Goal: Information Seeking & Learning: Check status

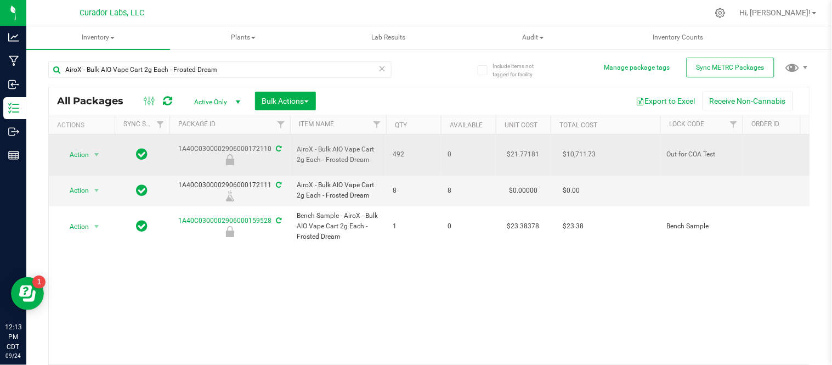
click at [276, 162] on td "1A40C0300002906000172110" at bounding box center [230, 154] width 121 height 41
drag, startPoint x: 179, startPoint y: 140, endPoint x: 269, endPoint y: 147, distance: 90.2
click at [269, 147] on div "1A40C0300002906000172110" at bounding box center [230, 154] width 124 height 21
copy div "1A40C0300002906000172110"
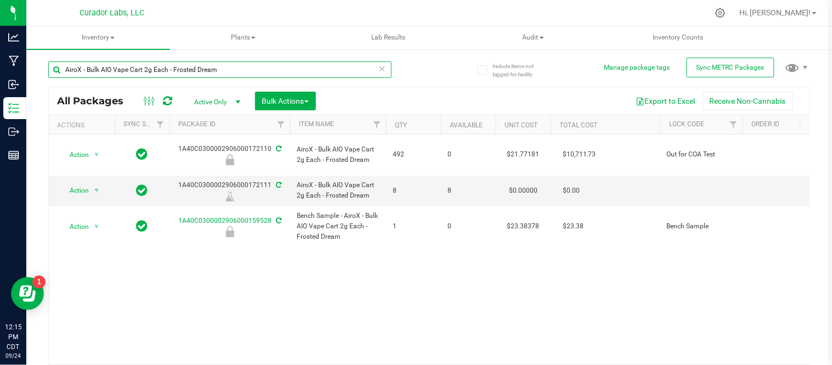
click at [247, 73] on input "AiroX - Bulk AIO Vape Cart 2g Each - Frosted Dream" at bounding box center [219, 69] width 343 height 16
drag, startPoint x: 247, startPoint y: 73, endPoint x: 205, endPoint y: 72, distance: 42.3
click at [205, 72] on input "AiroX - Bulk AIO Vape Cart 2g Each - Frosted Dream" at bounding box center [219, 69] width 343 height 16
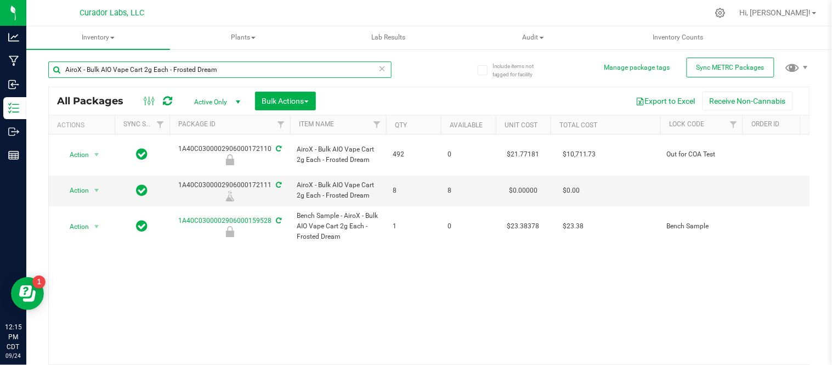
click at [205, 72] on input "AiroX - Bulk AIO Vape Cart 2g Each - Frosted Dream" at bounding box center [219, 69] width 343 height 16
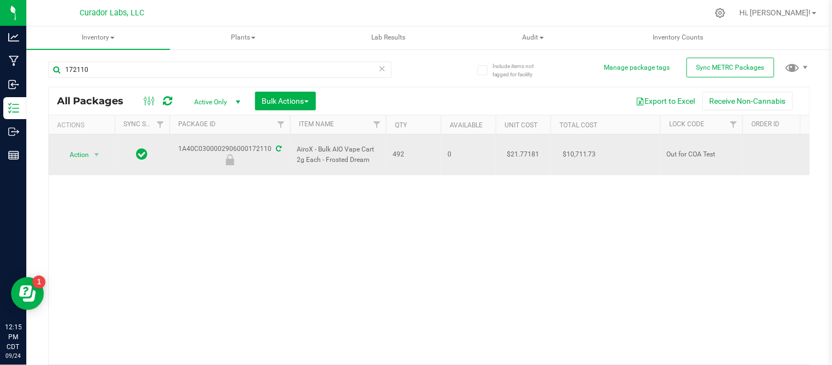
click at [189, 144] on div "1A40C0300002906000172110" at bounding box center [230, 154] width 124 height 21
copy div "1A40C0300002906000172110"
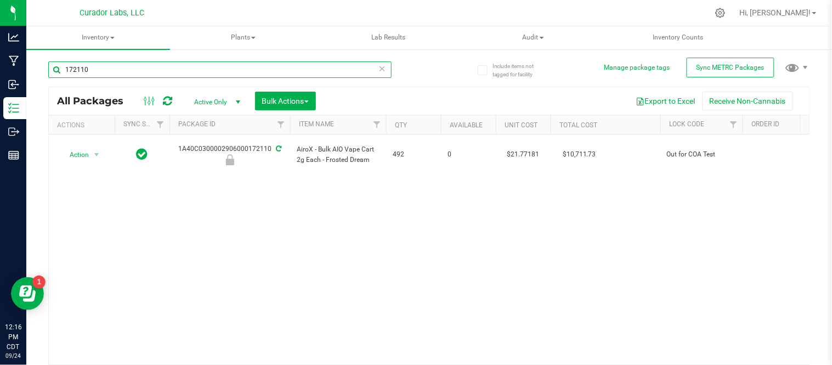
click at [220, 73] on input "172110" at bounding box center [219, 69] width 343 height 16
type input "172111"
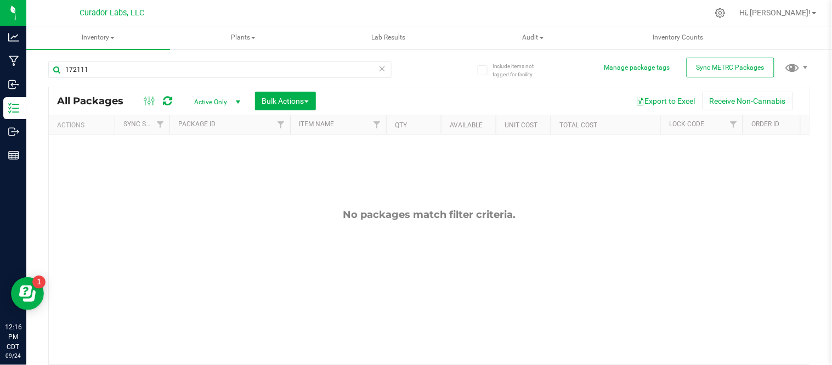
click at [379, 68] on icon at bounding box center [383, 67] width 8 height 13
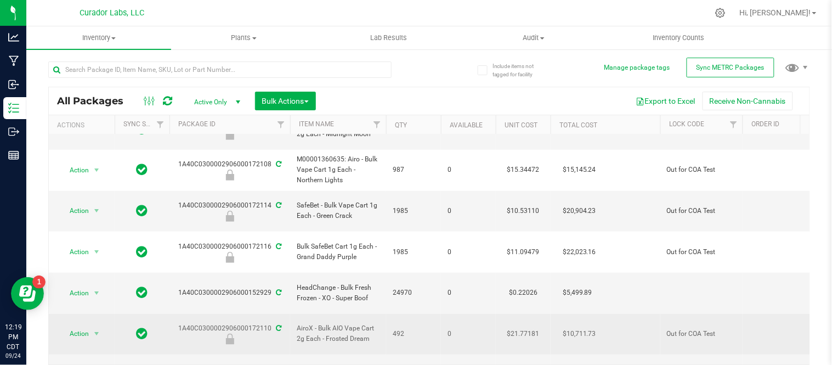
scroll to position [251, 0]
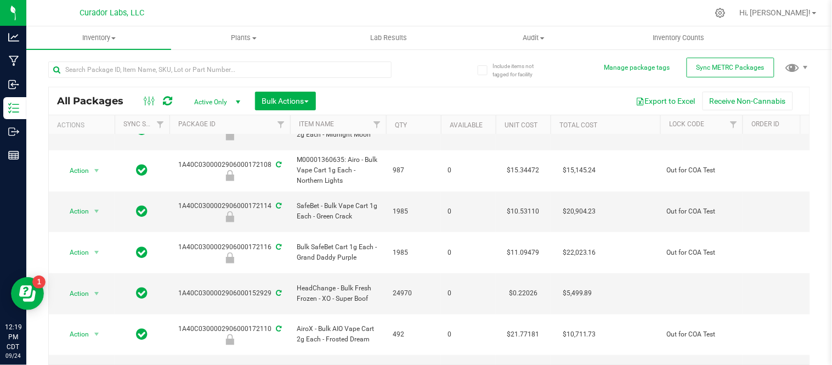
click at [168, 101] on icon at bounding box center [167, 100] width 9 height 11
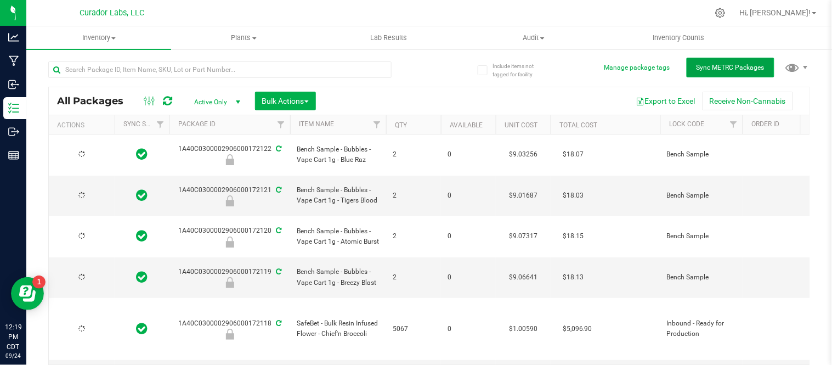
click at [711, 65] on span "Sync METRC Packages" at bounding box center [731, 68] width 68 height 8
type input "[DATE]"
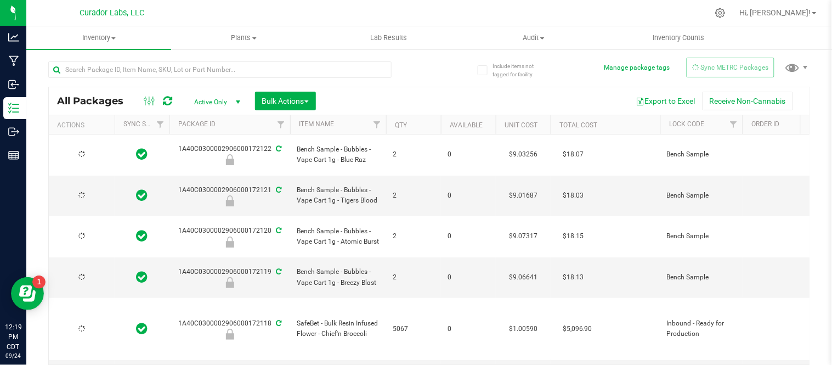
type input "[DATE]"
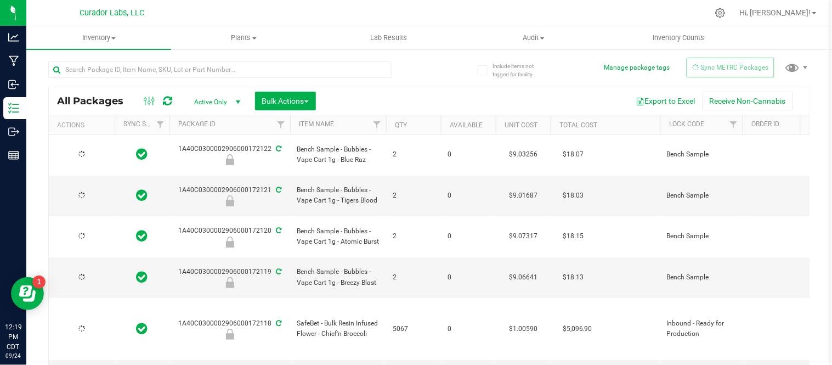
type input "[DATE]"
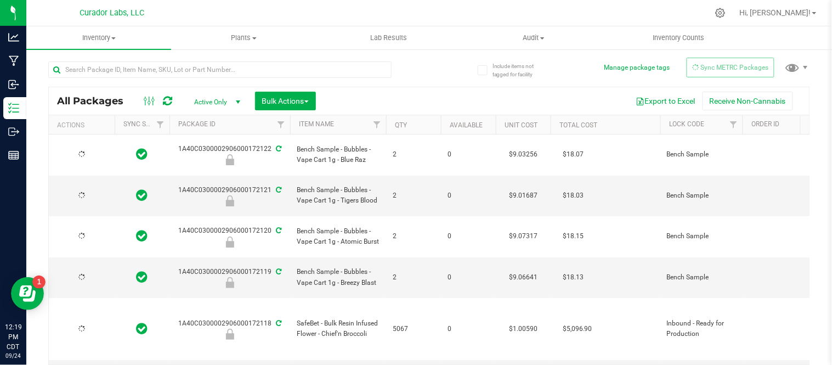
type input "[DATE]"
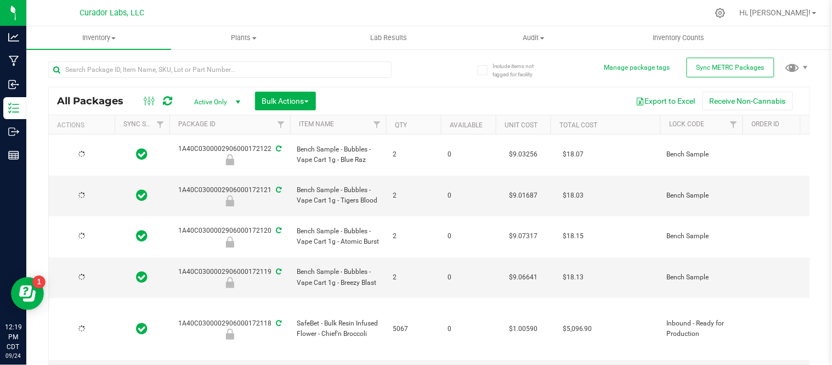
type input "[DATE]"
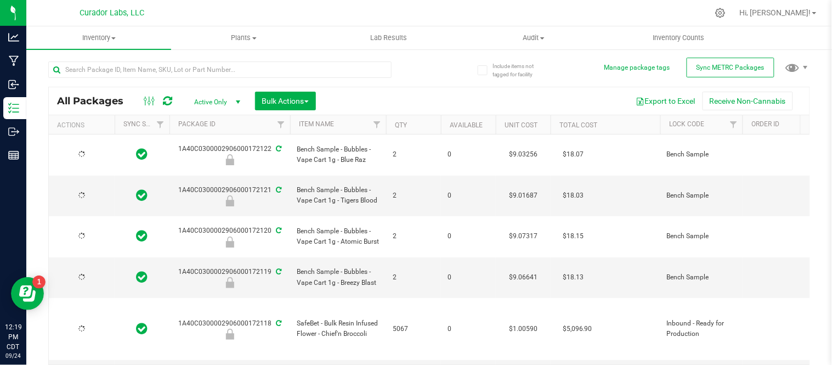
type input "[DATE]"
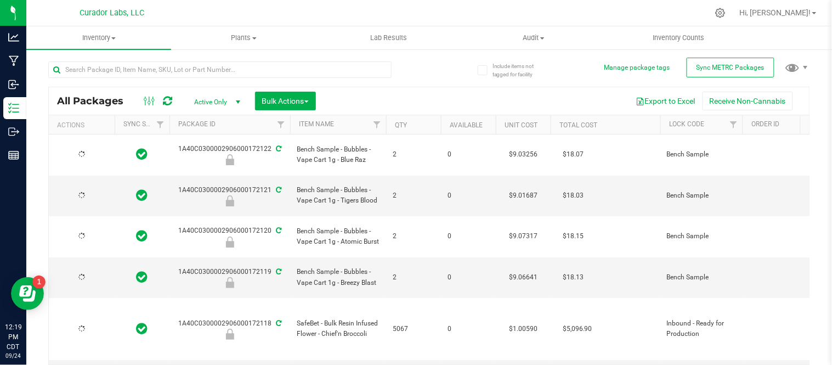
type input "[DATE]"
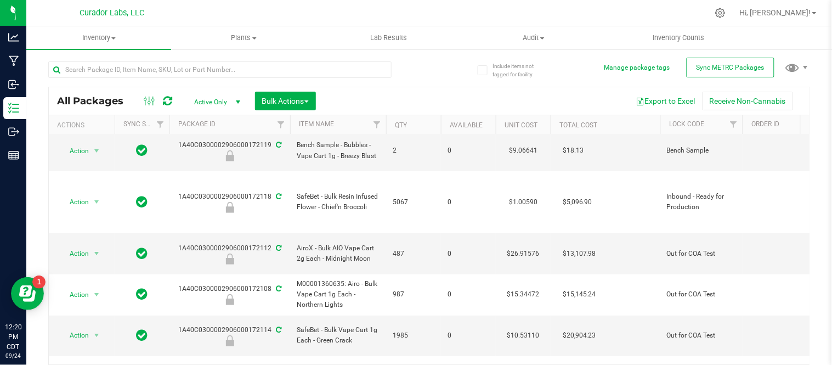
scroll to position [127, 0]
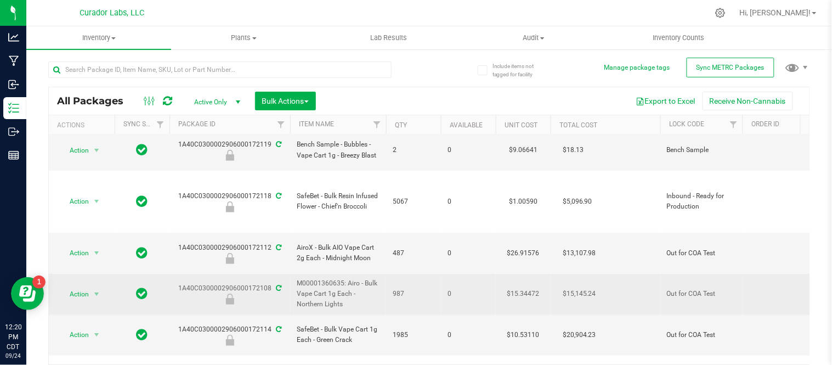
click at [205, 283] on div "1A40C0300002906000172108" at bounding box center [230, 293] width 124 height 21
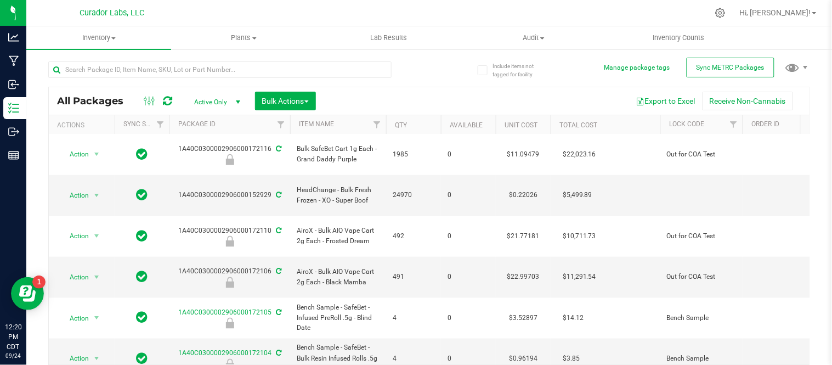
scroll to position [349, 0]
click at [247, 266] on div "1A40C0300002906000172106" at bounding box center [230, 276] width 124 height 21
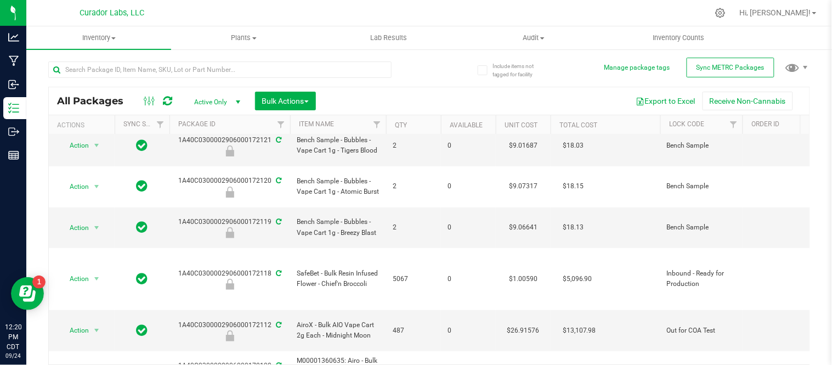
scroll to position [0, 0]
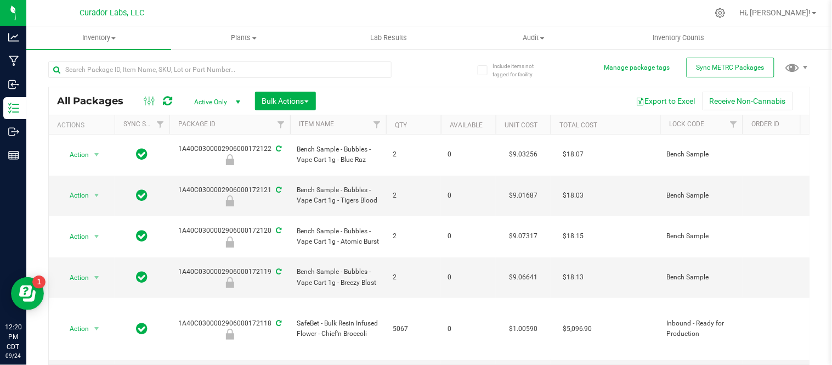
click at [169, 99] on icon at bounding box center [167, 100] width 9 height 11
click at [710, 68] on span "Sync METRC Packages" at bounding box center [731, 68] width 68 height 8
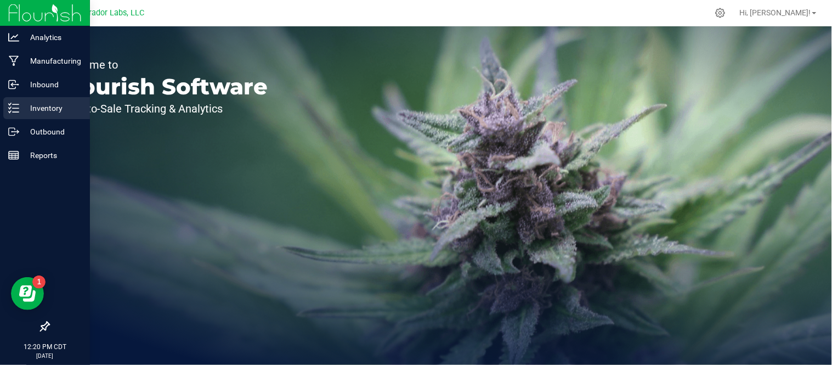
click at [56, 104] on p "Inventory" at bounding box center [52, 107] width 66 height 13
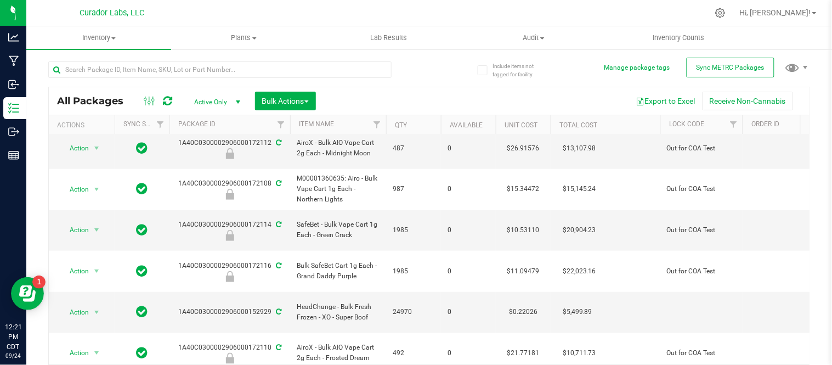
scroll to position [233, 0]
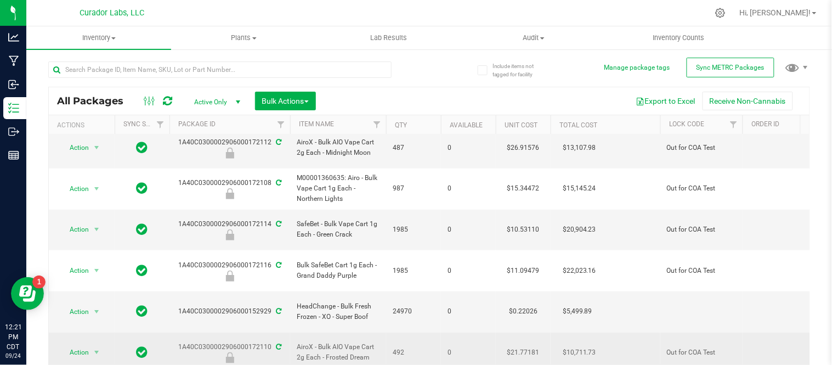
drag, startPoint x: 380, startPoint y: 272, endPoint x: 362, endPoint y: 270, distance: 17.6
click at [362, 332] on td "AiroX - Bulk AIO Vape Cart 2g Each - Frosted Dream" at bounding box center [338, 352] width 96 height 41
drag, startPoint x: 249, startPoint y: 262, endPoint x: 268, endPoint y: 266, distance: 19.7
click at [268, 342] on div "1A40C0300002906000172110" at bounding box center [230, 352] width 124 height 21
click at [347, 342] on span "AiroX - Bulk AIO Vape Cart 2g Each - Frosted Dream" at bounding box center [338, 352] width 83 height 21
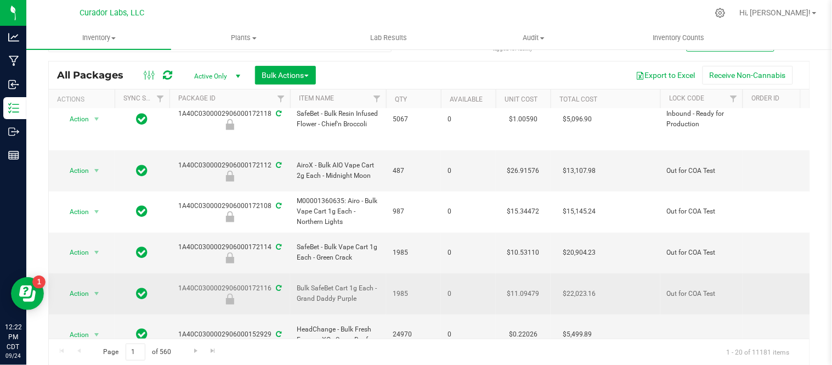
scroll to position [183, 0]
drag, startPoint x: 364, startPoint y: 238, endPoint x: 297, endPoint y: 234, distance: 66.5
click at [297, 284] on span "Bulk SafeBet Cart 1g Each - Grand Daddy Purple" at bounding box center [338, 294] width 83 height 21
copy span "Grand Daddy Purple"
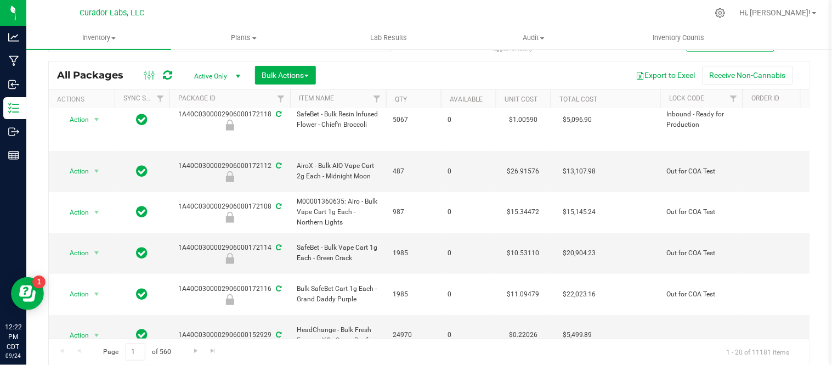
scroll to position [0, 0]
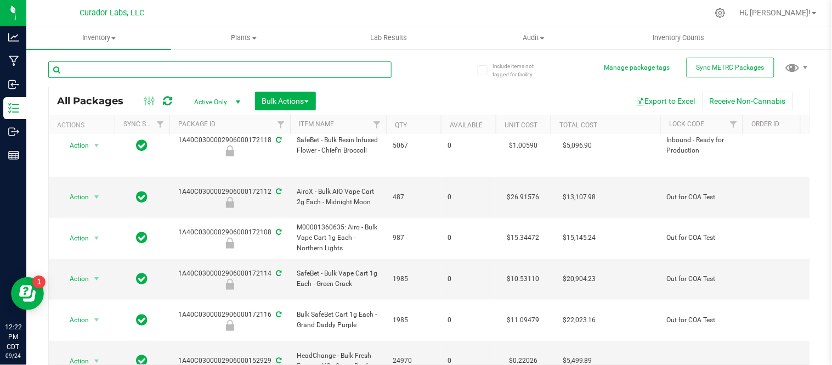
click at [221, 69] on input "text" at bounding box center [219, 69] width 343 height 16
paste input "Grand Daddy Purple"
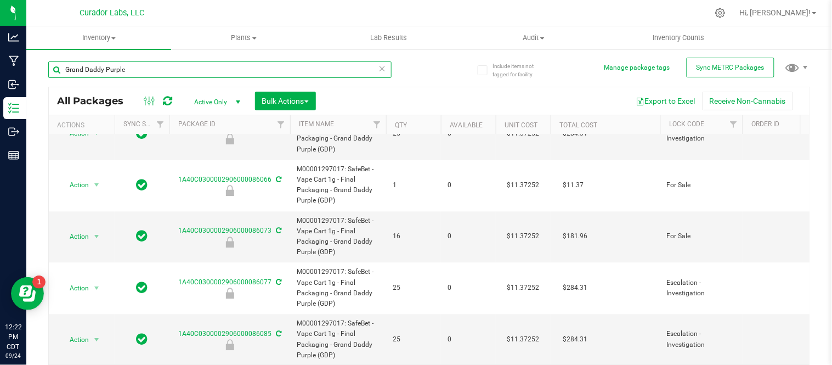
scroll to position [26, 0]
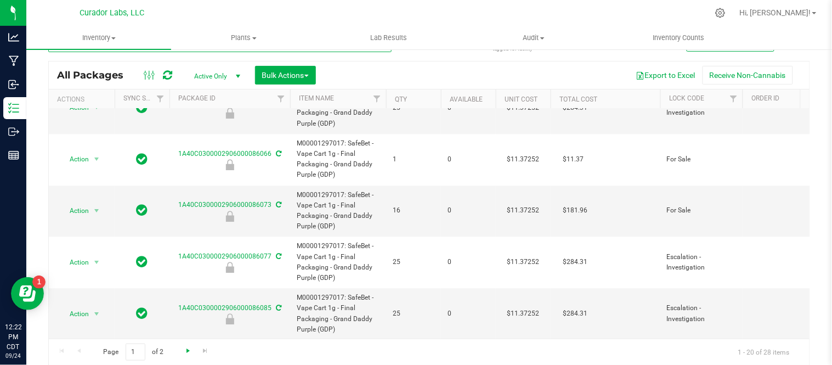
type input "Grand Daddy Purple"
click at [188, 349] on span "Go to the next page" at bounding box center [188, 350] width 9 height 9
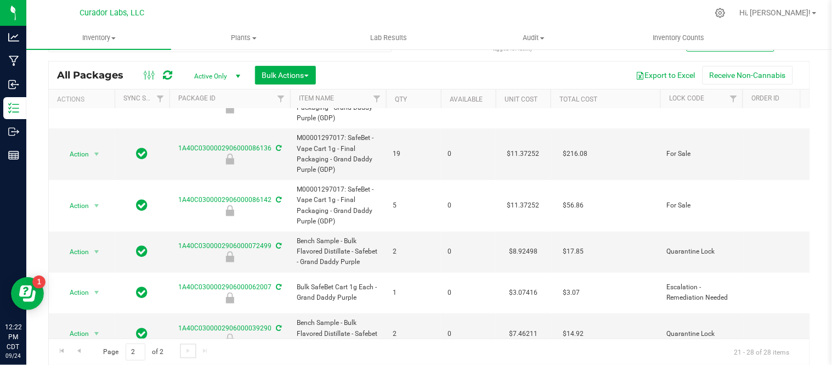
scroll to position [149, 0]
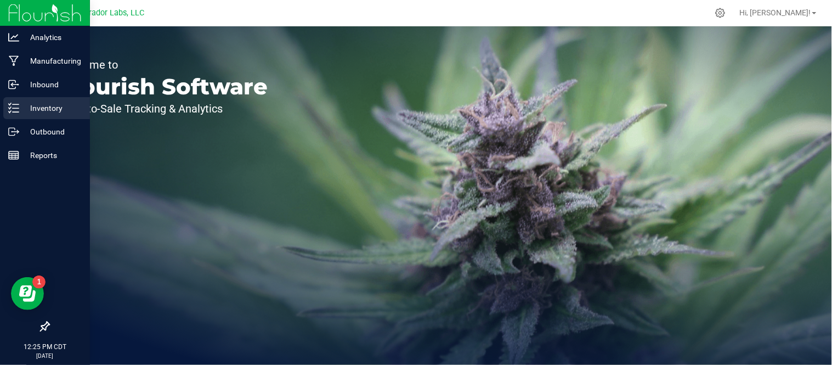
click at [18, 105] on icon at bounding box center [13, 108] width 11 height 11
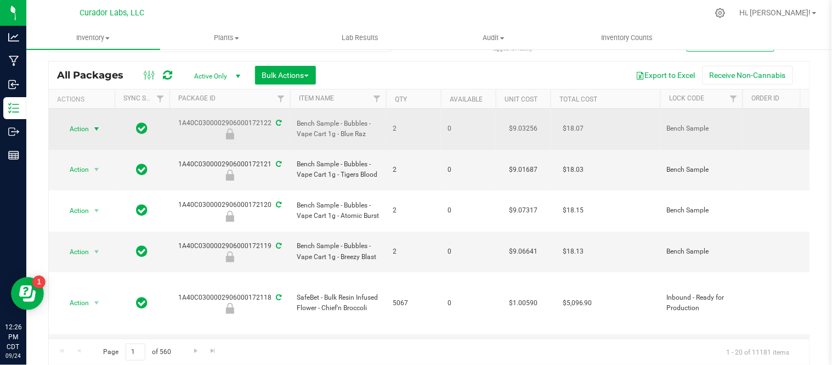
click at [84, 123] on span "Action" at bounding box center [75, 128] width 30 height 15
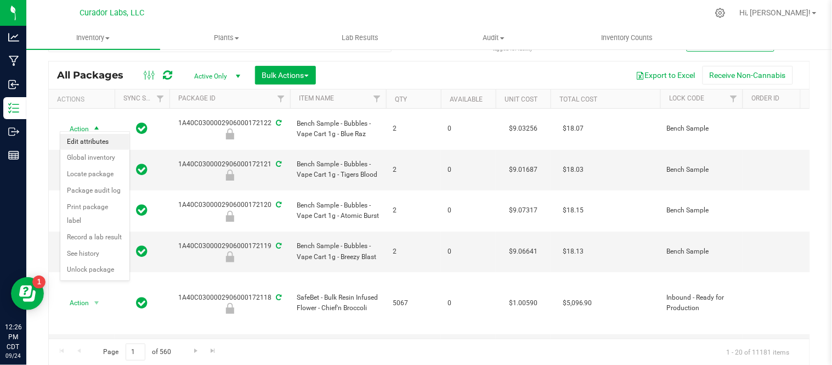
click at [106, 142] on li "Edit attributes" at bounding box center [94, 142] width 69 height 16
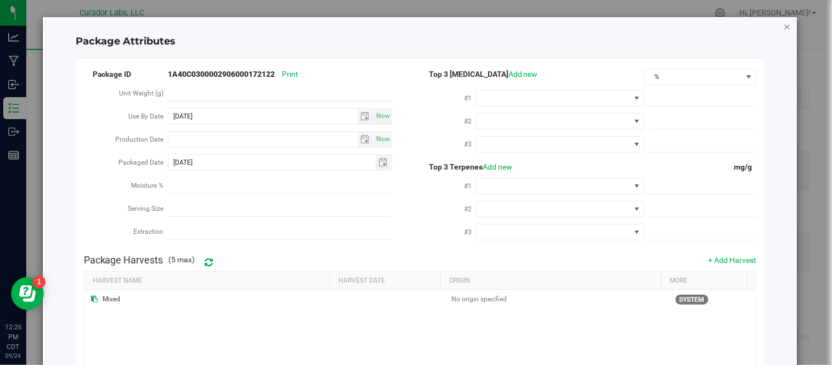
click at [784, 21] on icon "Close modal" at bounding box center [788, 26] width 8 height 13
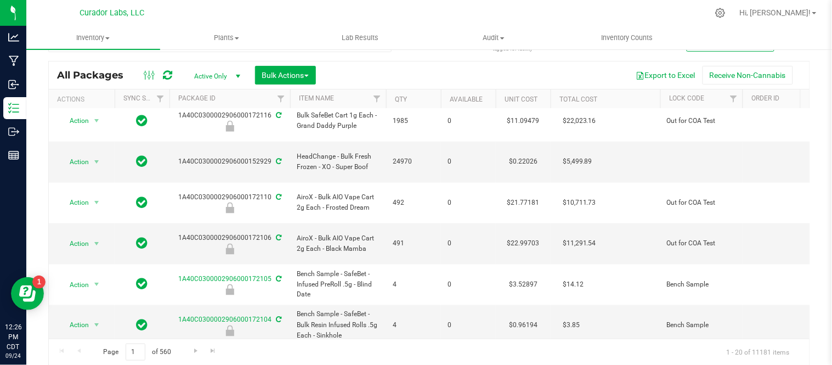
scroll to position [357, 0]
click at [240, 78] on span "select" at bounding box center [238, 76] width 9 height 9
click at [211, 143] on li "All" at bounding box center [214, 142] width 59 height 16
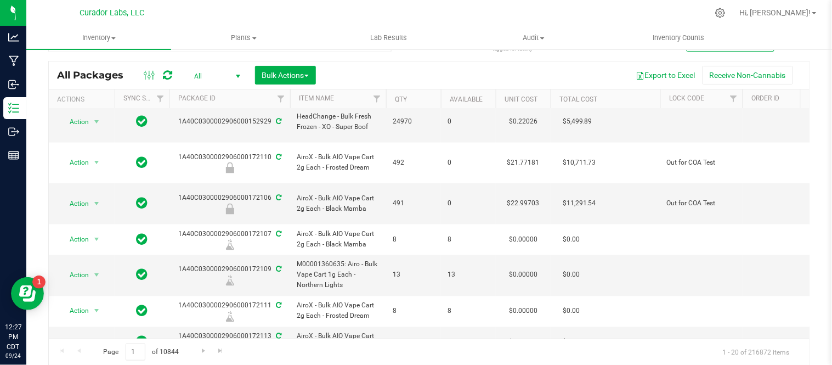
scroll to position [396, 0]
drag, startPoint x: 270, startPoint y: 294, endPoint x: 177, endPoint y: 295, distance: 93.3
copy div "1A40C0300002906000172117"
drag, startPoint x: 267, startPoint y: 265, endPoint x: 221, endPoint y: 266, distance: 46.1
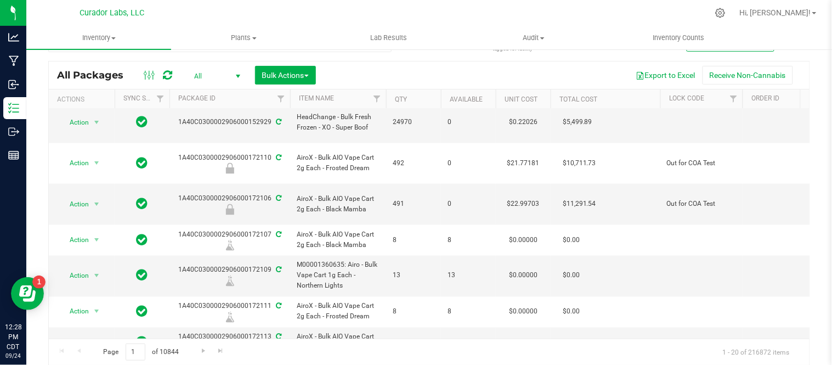
drag, startPoint x: 179, startPoint y: 266, endPoint x: 269, endPoint y: 267, distance: 90.0
copy div "1A40C0300002906000172115"
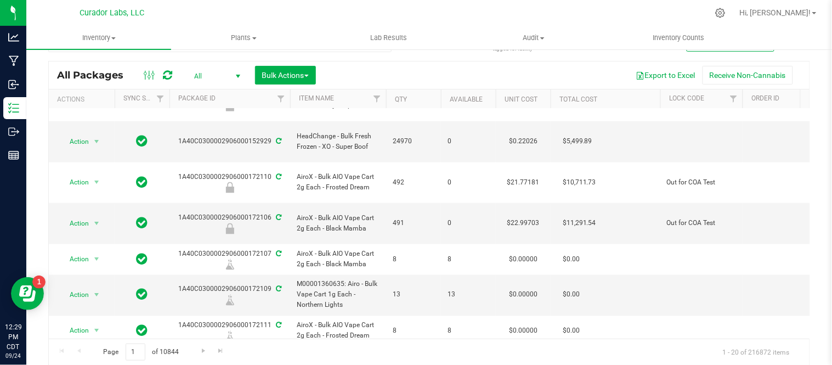
scroll to position [376, 0]
drag, startPoint x: 267, startPoint y: 189, endPoint x: 249, endPoint y: 190, distance: 18.2
click at [249, 285] on div "1A40C0300002906000172109" at bounding box center [230, 295] width 124 height 21
drag, startPoint x: 179, startPoint y: 190, endPoint x: 269, endPoint y: 188, distance: 90.0
click at [269, 285] on div "1A40C0300002906000172109" at bounding box center [230, 295] width 124 height 21
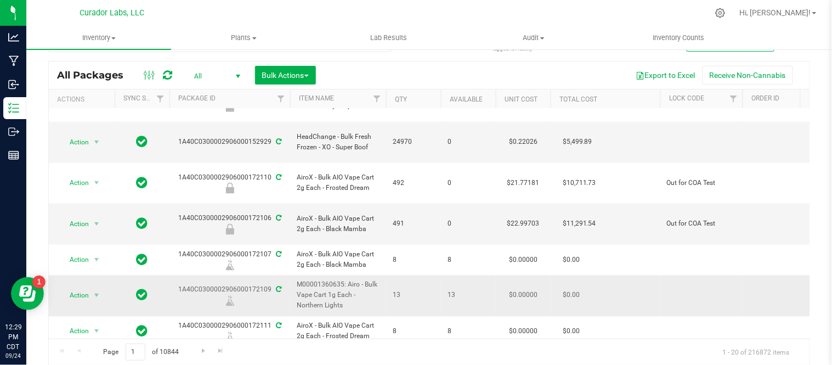
copy div "1A40C0300002906000172109"
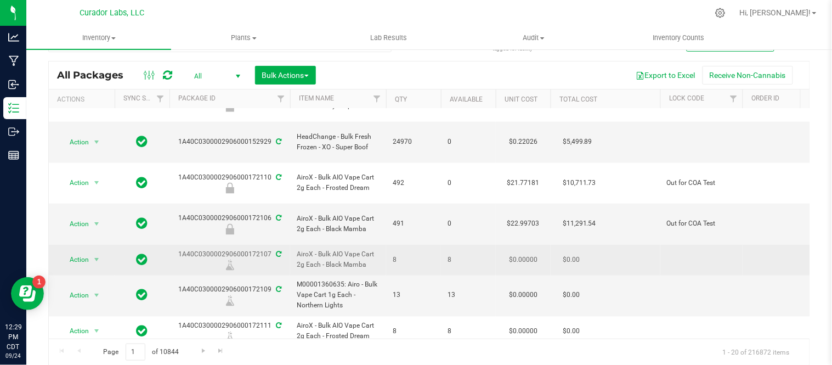
drag, startPoint x: 269, startPoint y: 152, endPoint x: 173, endPoint y: 155, distance: 96.1
click at [173, 249] on div "1A40C0300002906000172107" at bounding box center [230, 259] width 124 height 21
copy div "1A40C0300002906000172107"
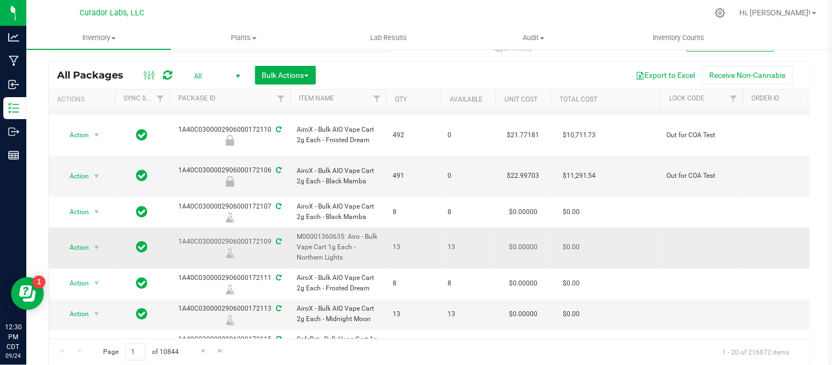
scroll to position [447, 0]
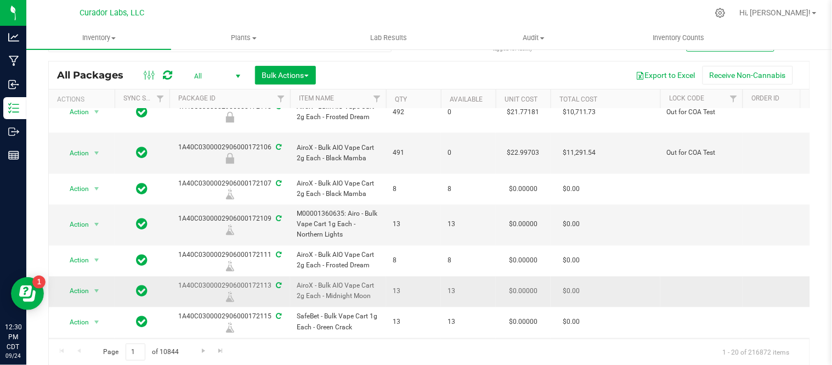
drag, startPoint x: 269, startPoint y: 182, endPoint x: 176, endPoint y: 184, distance: 93.8
click at [176, 281] on div "1A40C0300002906000172113" at bounding box center [230, 291] width 124 height 21
copy div "1A40C0300002906000172113"
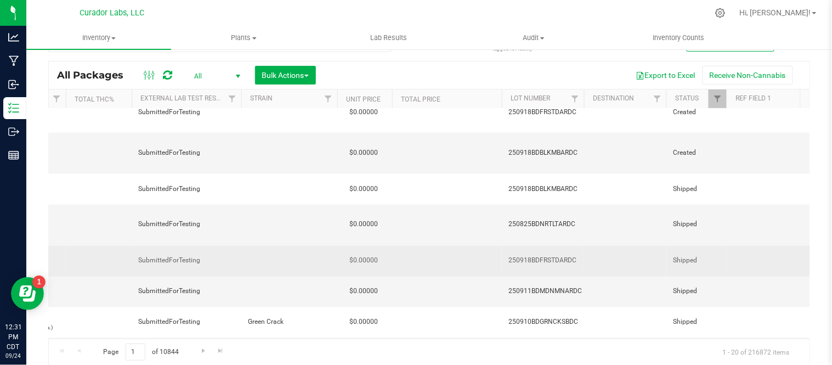
scroll to position [0, 0]
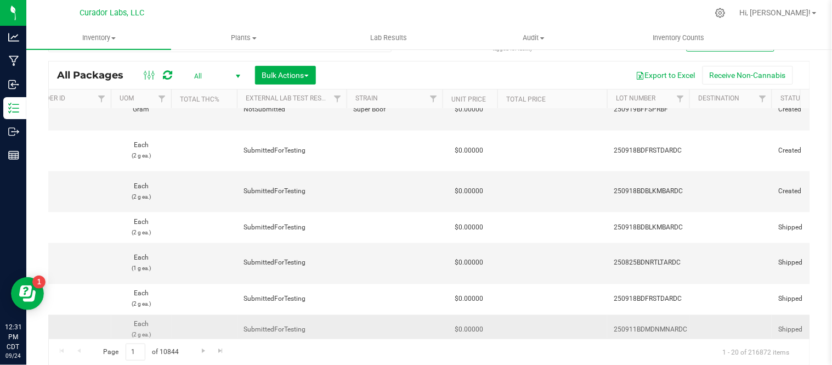
drag, startPoint x: 591, startPoint y: 232, endPoint x: 687, endPoint y: 233, distance: 96.6
copy span "250911BDMDNMNARDC"
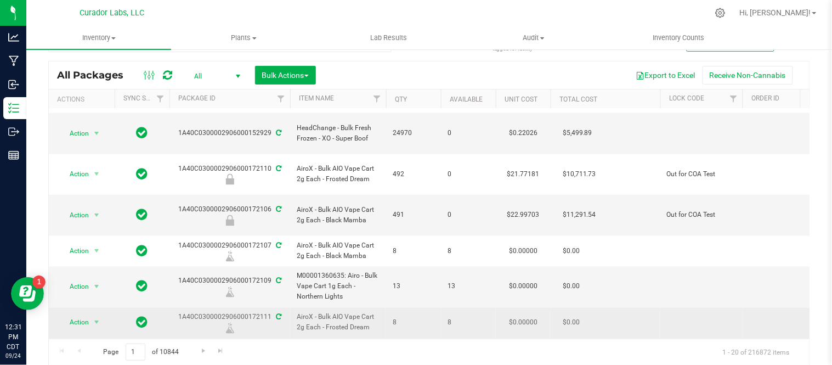
click at [363, 312] on span "AiroX - Bulk AIO Vape Cart 2g Each - Frosted Dream" at bounding box center [338, 322] width 83 height 21
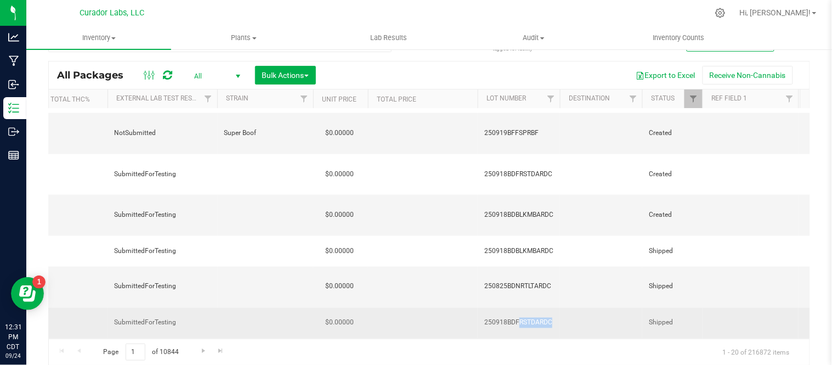
drag, startPoint x: 478, startPoint y: 218, endPoint x: 563, endPoint y: 230, distance: 85.4
copy td "250918BDFRSTDARDC"
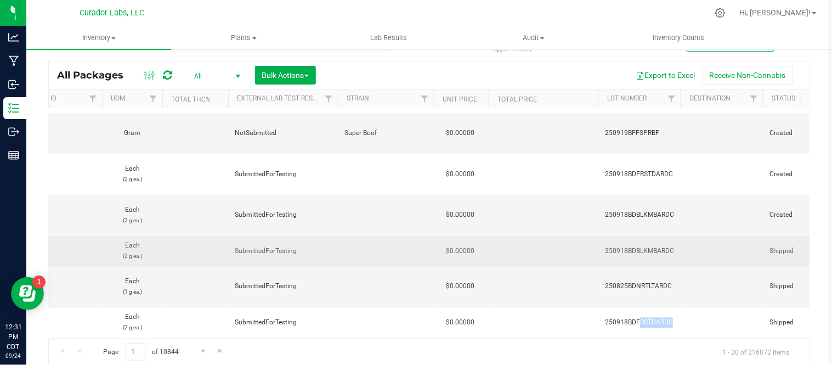
drag, startPoint x: 596, startPoint y: 151, endPoint x: 676, endPoint y: 145, distance: 80.8
copy span "250918BDBLKMBARDC"
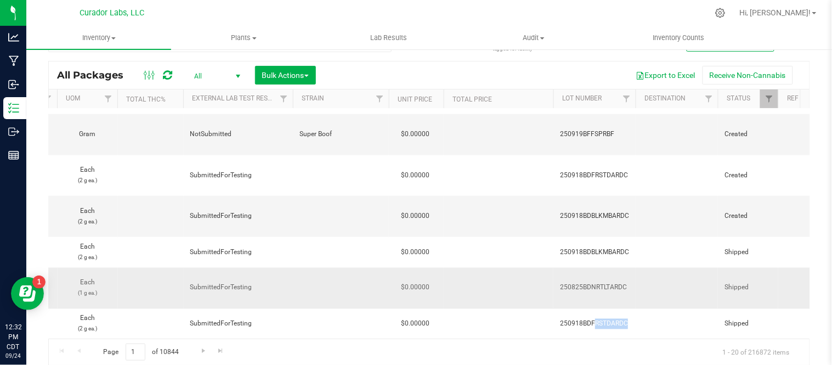
drag, startPoint x: 555, startPoint y: 188, endPoint x: 629, endPoint y: 190, distance: 74.1
click at [629, 268] on td "250825BDNRTLTARDC" at bounding box center [595, 288] width 82 height 41
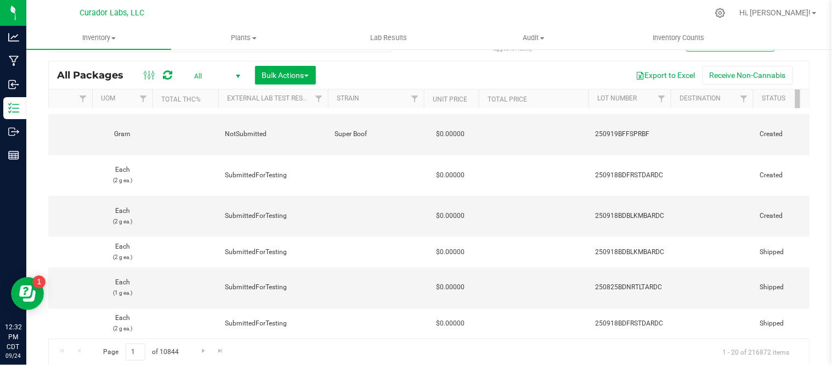
drag, startPoint x: 591, startPoint y: 283, endPoint x: 659, endPoint y: 294, distance: 68.4
drag, startPoint x: 593, startPoint y: 283, endPoint x: 678, endPoint y: 287, distance: 85.2
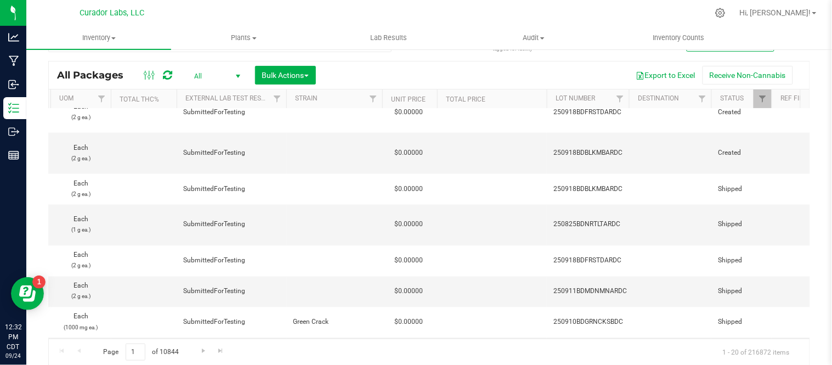
drag, startPoint x: 552, startPoint y: 313, endPoint x: 635, endPoint y: 247, distance: 106.6
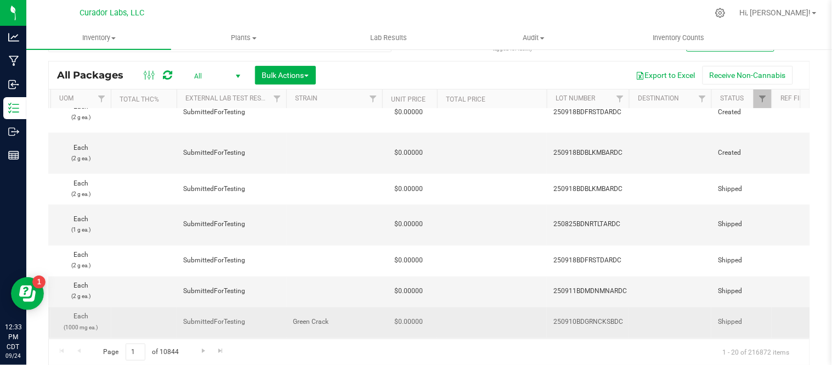
click at [635, 307] on td at bounding box center [670, 322] width 82 height 31
drag, startPoint x: 632, startPoint y: 218, endPoint x: 553, endPoint y: 210, distance: 79.5
copy td "250910BDGRNCKSBDC"
